Goal: Task Accomplishment & Management: Manage account settings

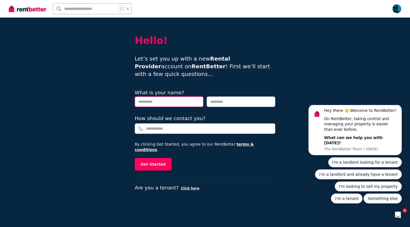
click at [153, 96] on input "text" at bounding box center [169, 101] width 69 height 10
type input "******"
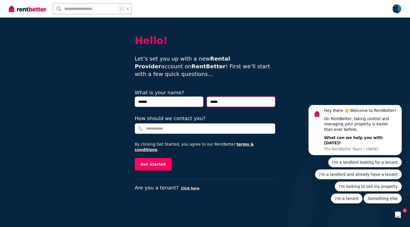
type input "*****"
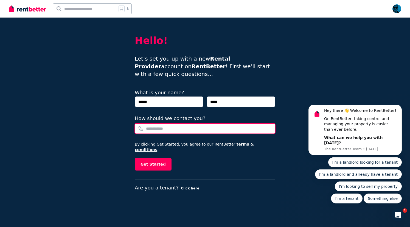
click at [154, 123] on input "How should we contact you?" at bounding box center [205, 128] width 140 height 10
type input "***"
type input "**********"
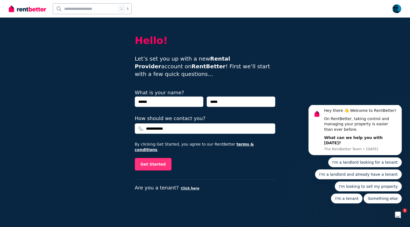
click at [149, 158] on button "Get Started" at bounding box center [153, 164] width 37 height 13
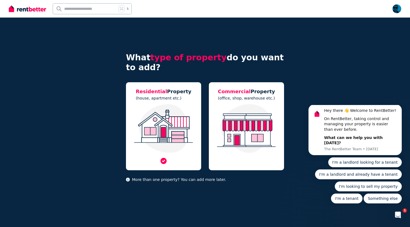
click at [167, 129] on img at bounding box center [163, 128] width 64 height 49
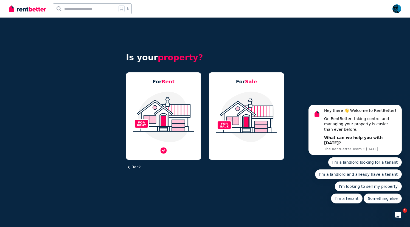
click at [150, 111] on img at bounding box center [163, 117] width 64 height 52
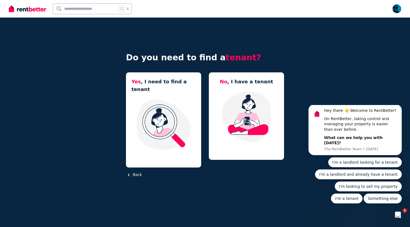
click at [135, 172] on button "Back" at bounding box center [134, 175] width 16 height 6
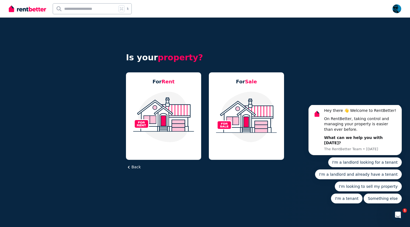
click at [135, 168] on button "Back" at bounding box center [133, 167] width 15 height 6
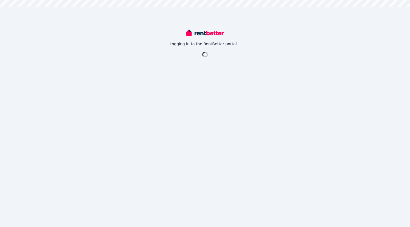
click at [25, 12] on div "Logging in to the RentBetter portal..." at bounding box center [205, 113] width 410 height 227
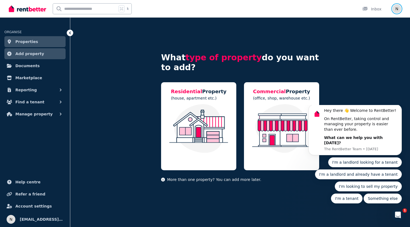
click at [395, 10] on img "button" at bounding box center [396, 8] width 9 height 9
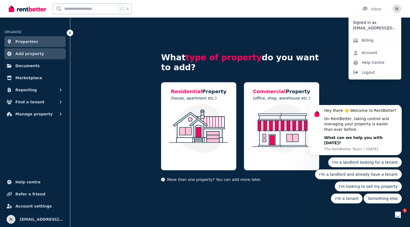
click at [360, 74] on span "Logout" at bounding box center [374, 72] width 53 height 10
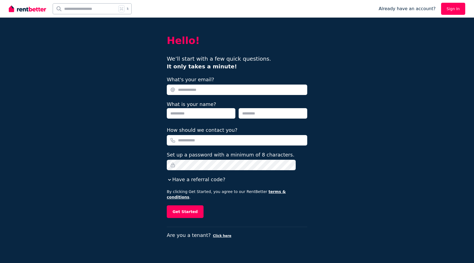
click at [257, 66] on div "We’ll start with a few quick questions. It only takes a minute!" at bounding box center [237, 62] width 140 height 15
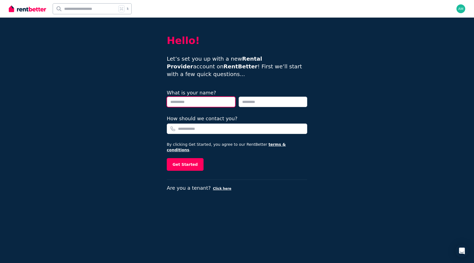
click at [180, 96] on input "text" at bounding box center [201, 101] width 69 height 10
type input "******"
type input "*****"
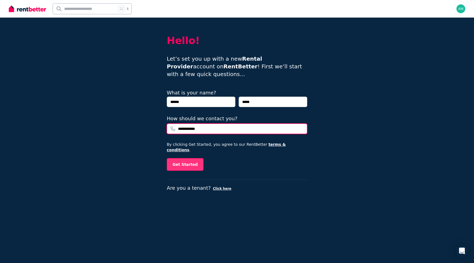
type input "**********"
click at [178, 158] on button "Get Started" at bounding box center [185, 164] width 37 height 13
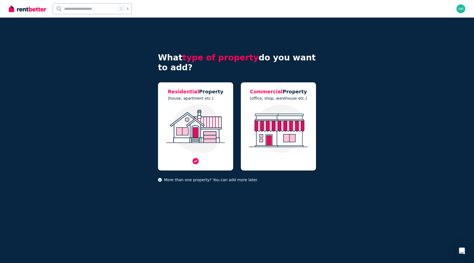
click at [191, 124] on img at bounding box center [195, 128] width 64 height 49
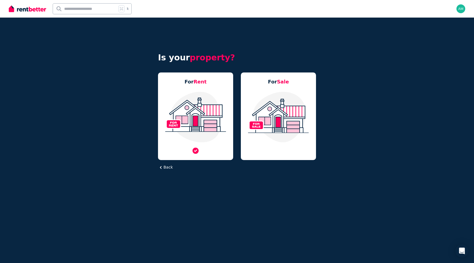
click at [190, 121] on img at bounding box center [195, 117] width 64 height 52
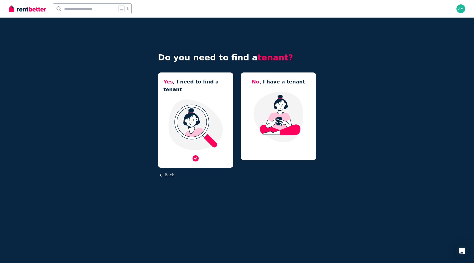
click at [199, 99] on img at bounding box center [195, 125] width 64 height 52
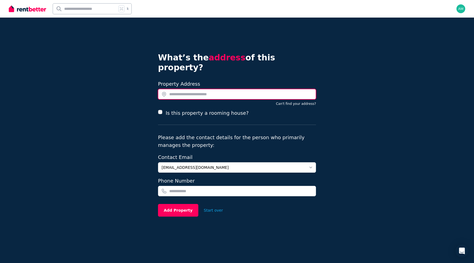
click at [172, 89] on input "text" at bounding box center [237, 94] width 158 height 10
click at [283, 101] on button "Can't find your address?" at bounding box center [296, 103] width 40 height 4
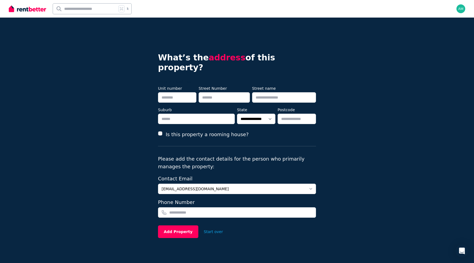
click at [229, 135] on div "Is this property a rooming house?" at bounding box center [237, 138] width 158 height 16
click at [211, 225] on button "Start over" at bounding box center [213, 231] width 30 height 12
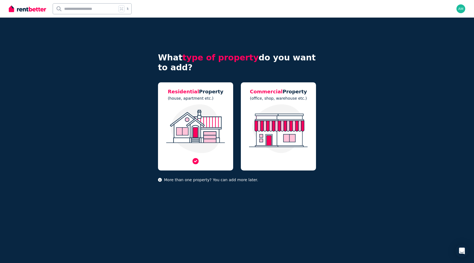
click at [186, 114] on img at bounding box center [195, 128] width 64 height 49
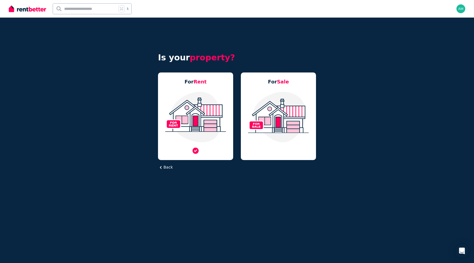
click at [214, 110] on img at bounding box center [195, 117] width 64 height 52
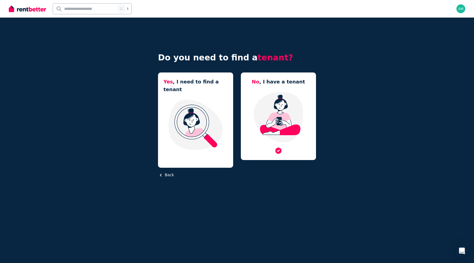
click at [282, 111] on img at bounding box center [278, 117] width 64 height 52
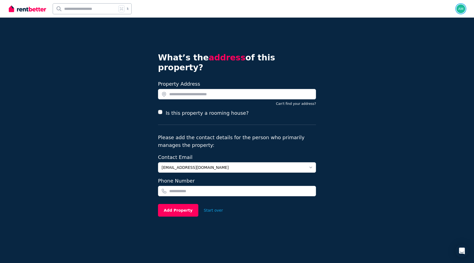
click at [458, 7] on img "button" at bounding box center [460, 8] width 9 height 9
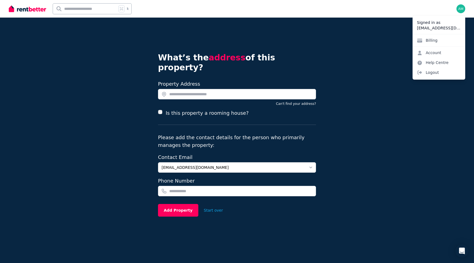
click at [384, 154] on div "What’s the address of this property? Search your address Property Address Can't…" at bounding box center [237, 132] width 474 height 229
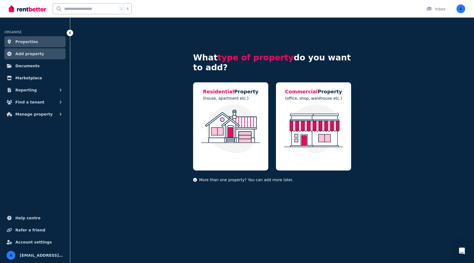
click at [30, 8] on img at bounding box center [27, 9] width 37 height 8
click at [457, 10] on img "button" at bounding box center [460, 8] width 9 height 9
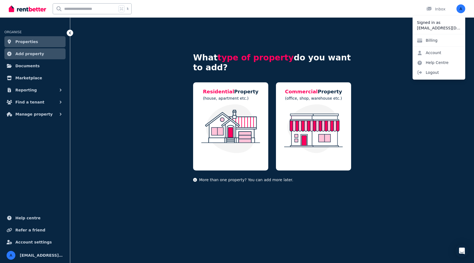
click at [21, 10] on img at bounding box center [27, 9] width 37 height 8
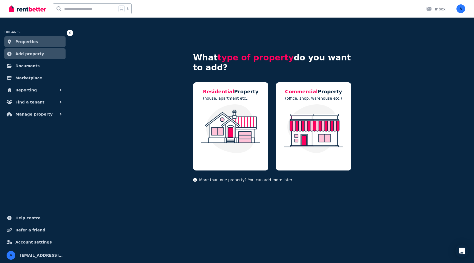
click at [80, 9] on input "text" at bounding box center [85, 9] width 64 height 10
click at [441, 10] on div "Inbox" at bounding box center [435, 8] width 19 height 5
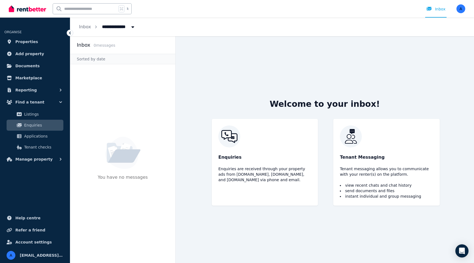
click at [331, 158] on div "Enquiries Enquiries are received through your property ads from [DOMAIN_NAME], …" at bounding box center [324, 162] width 239 height 87
click at [258, 172] on p "Enquiries are received through your property ads from [DOMAIN_NAME], [DOMAIN_NA…" at bounding box center [264, 174] width 93 height 16
click at [456, 13] on div "Open user menu" at bounding box center [460, 8] width 9 height 9
click at [460, 10] on img "button" at bounding box center [460, 8] width 9 height 9
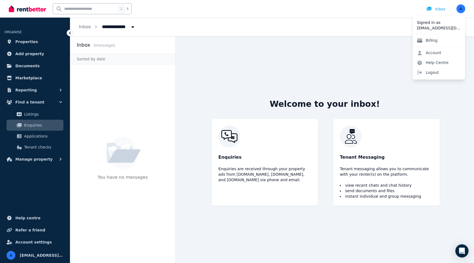
click at [431, 41] on link "Billing" at bounding box center [426, 40] width 29 height 10
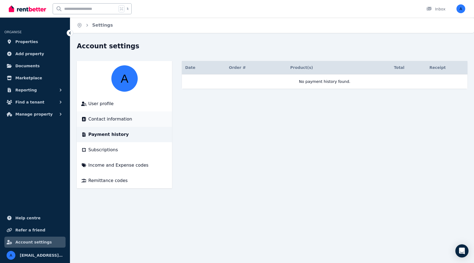
click at [99, 120] on span "Contact information" at bounding box center [110, 119] width 44 height 7
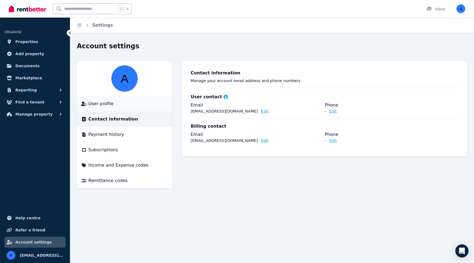
click at [100, 105] on span "User profile" at bounding box center [100, 103] width 25 height 7
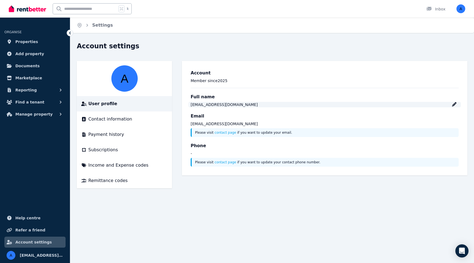
click at [453, 107] on div at bounding box center [454, 104] width 4 height 7
click at [98, 122] on li "Contact information" at bounding box center [124, 118] width 95 height 15
click at [129, 123] on li "Contact information" at bounding box center [124, 118] width 95 height 15
click at [106, 132] on span "Payment history" at bounding box center [106, 134] width 36 height 7
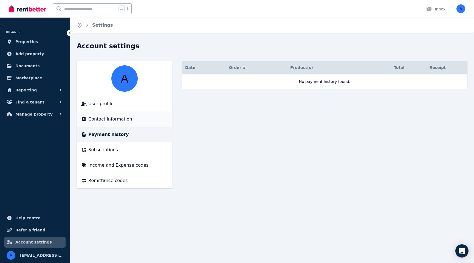
click at [123, 117] on span "Contact information" at bounding box center [110, 119] width 44 height 7
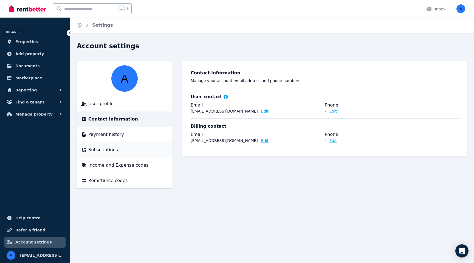
click at [99, 150] on span "Subscriptions" at bounding box center [103, 149] width 30 height 7
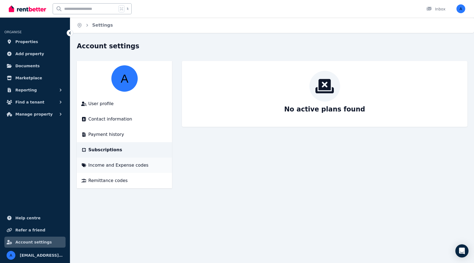
click at [105, 166] on span "Income and Expense codes" at bounding box center [118, 165] width 60 height 7
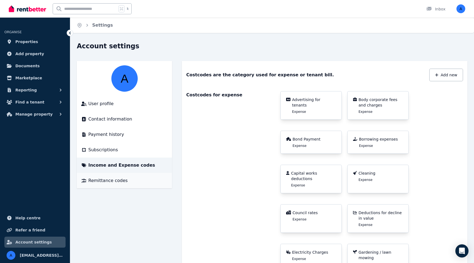
click at [130, 179] on div "Remittance codes" at bounding box center [124, 180] width 86 height 7
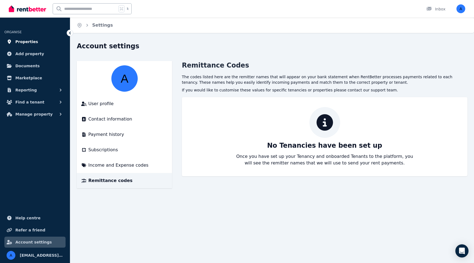
click at [33, 40] on span "Properties" at bounding box center [26, 41] width 23 height 7
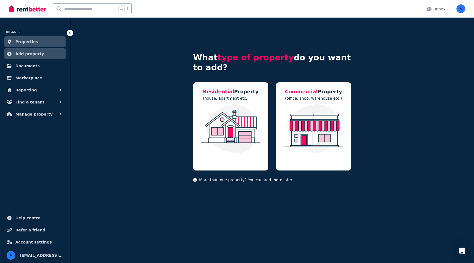
click at [18, 55] on span "Add property" at bounding box center [29, 53] width 29 height 7
click at [31, 68] on span "Documents" at bounding box center [27, 65] width 24 height 7
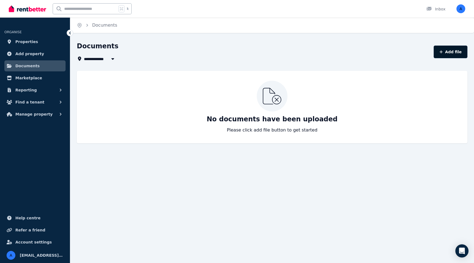
click at [441, 56] on button "Add file" at bounding box center [450, 52] width 34 height 13
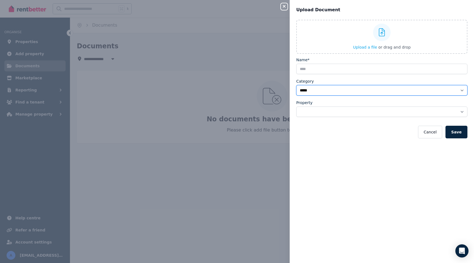
click at [458, 91] on select "**********" at bounding box center [381, 90] width 171 height 10
click at [296, 85] on select "**********" at bounding box center [381, 90] width 171 height 10
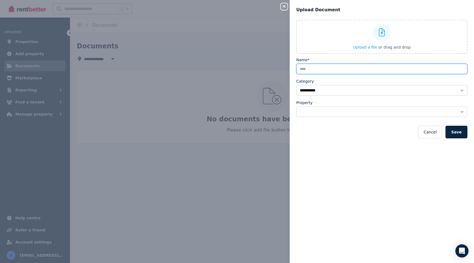
click at [445, 67] on input "Name*" at bounding box center [381, 69] width 171 height 10
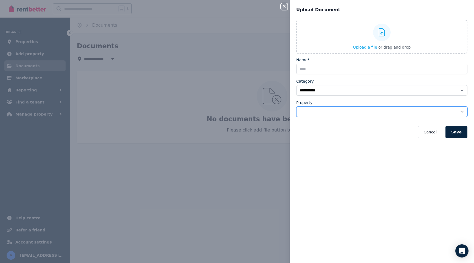
click at [441, 113] on select "Property" at bounding box center [381, 111] width 171 height 10
click at [428, 133] on button "Cancel" at bounding box center [430, 132] width 24 height 13
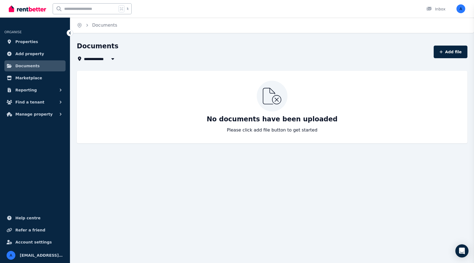
select select "*****"
click at [26, 78] on span "Marketplace" at bounding box center [28, 78] width 27 height 7
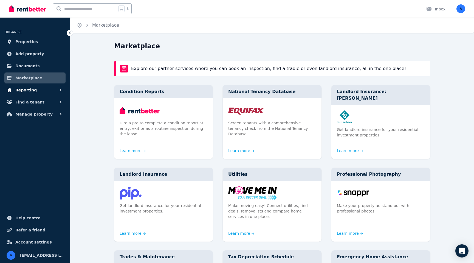
click at [35, 89] on button "Reporting" at bounding box center [34, 89] width 61 height 11
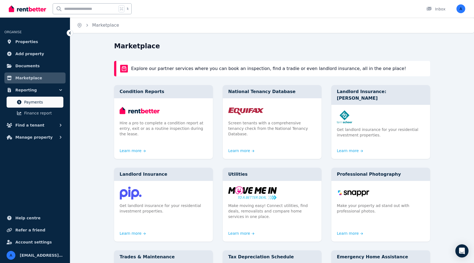
click at [31, 104] on span "Payments" at bounding box center [42, 102] width 37 height 7
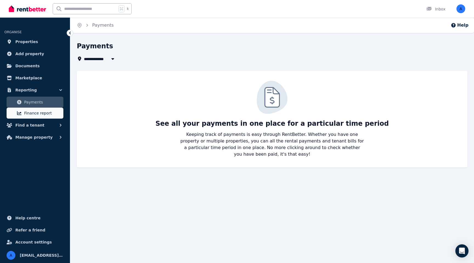
click at [50, 110] on span "Finance report" at bounding box center [42, 113] width 37 height 7
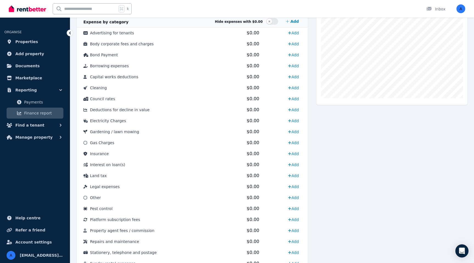
scroll to position [217, 0]
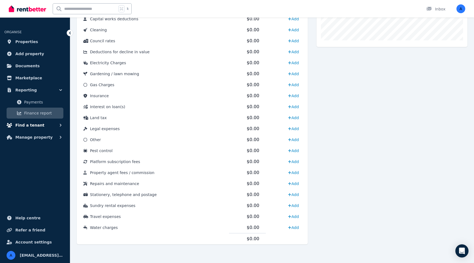
click at [31, 129] on button "Find a tenant" at bounding box center [34, 125] width 61 height 11
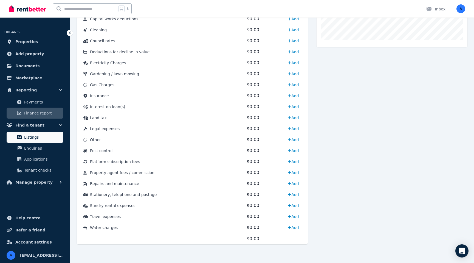
click at [25, 137] on span "Listings" at bounding box center [42, 137] width 37 height 7
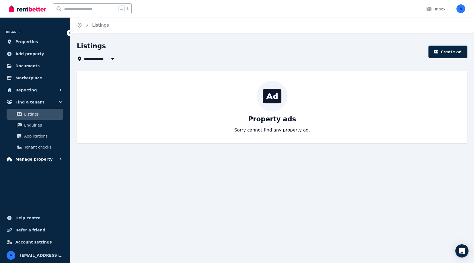
click at [38, 157] on span "Manage property" at bounding box center [33, 159] width 37 height 7
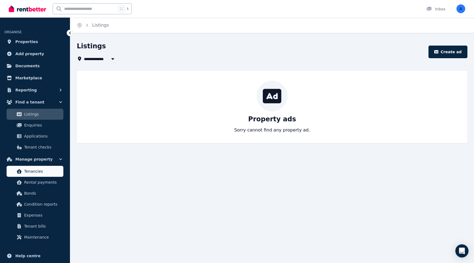
click at [47, 172] on span "Tenancies" at bounding box center [42, 171] width 37 height 7
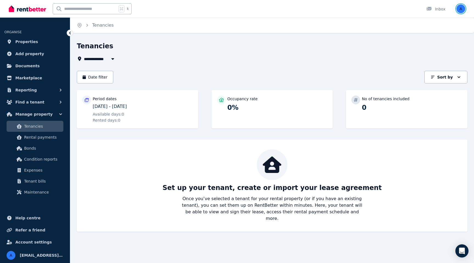
click at [460, 8] on img "button" at bounding box center [460, 8] width 9 height 9
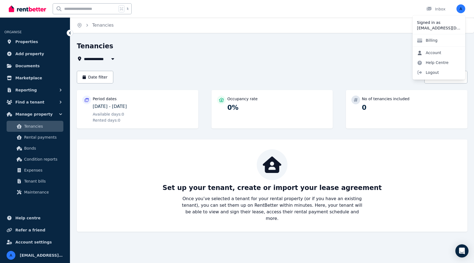
click at [428, 52] on link "Account" at bounding box center [428, 53] width 33 height 10
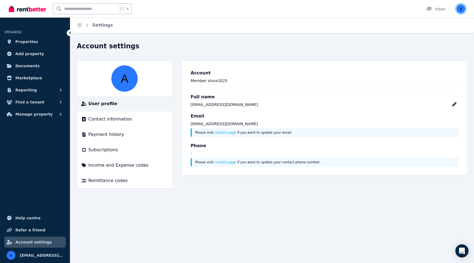
click at [461, 10] on img "button" at bounding box center [460, 8] width 9 height 9
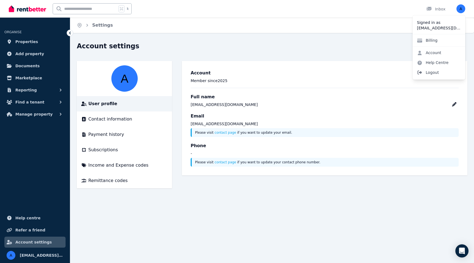
click at [433, 72] on span "Logout" at bounding box center [438, 72] width 53 height 10
